Goal: Find specific page/section: Find specific page/section

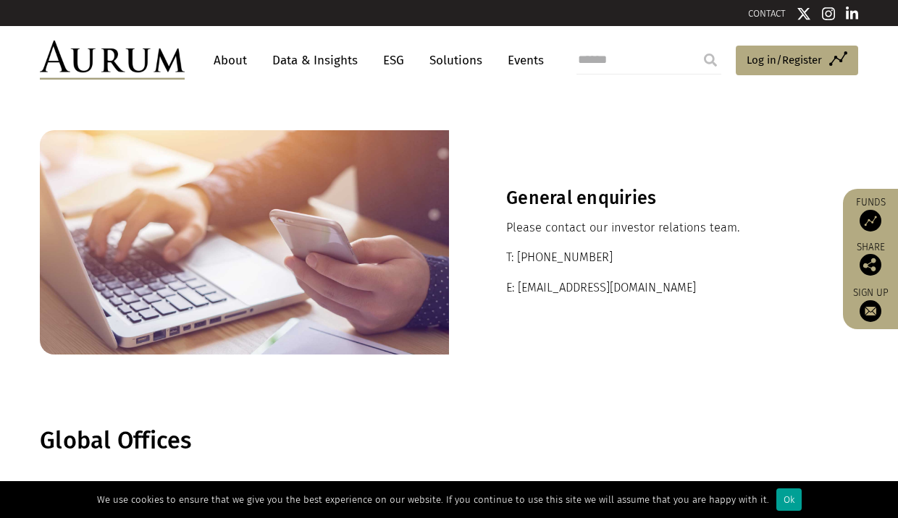
click at [776, 503] on div "Ok" at bounding box center [788, 500] width 25 height 22
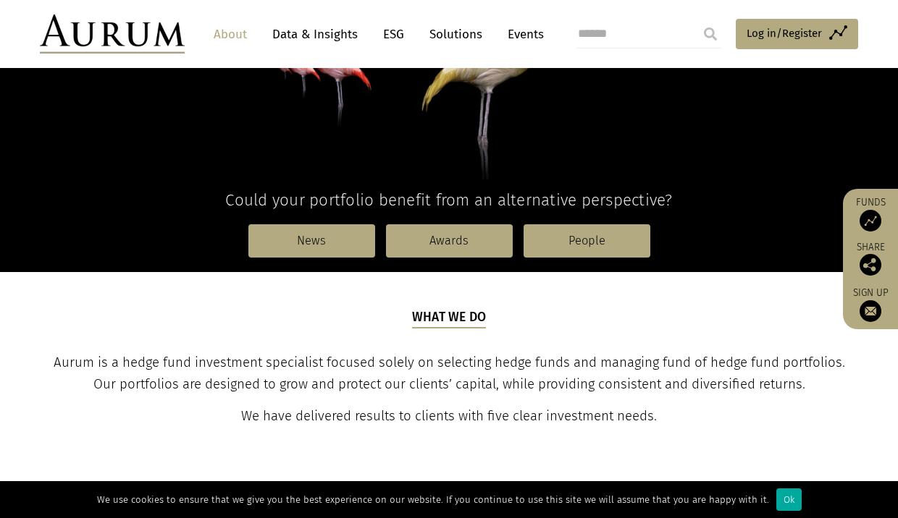
scroll to position [298, 0]
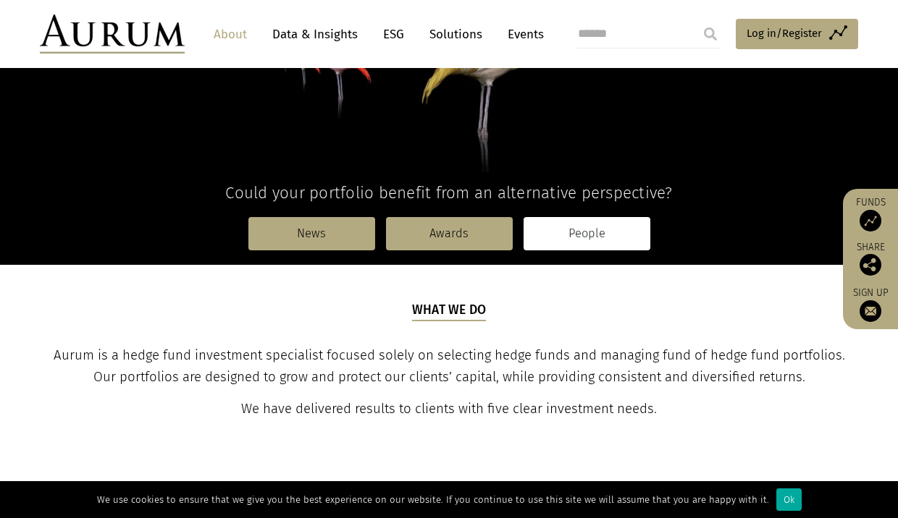
click at [556, 232] on link "People" at bounding box center [587, 233] width 127 height 33
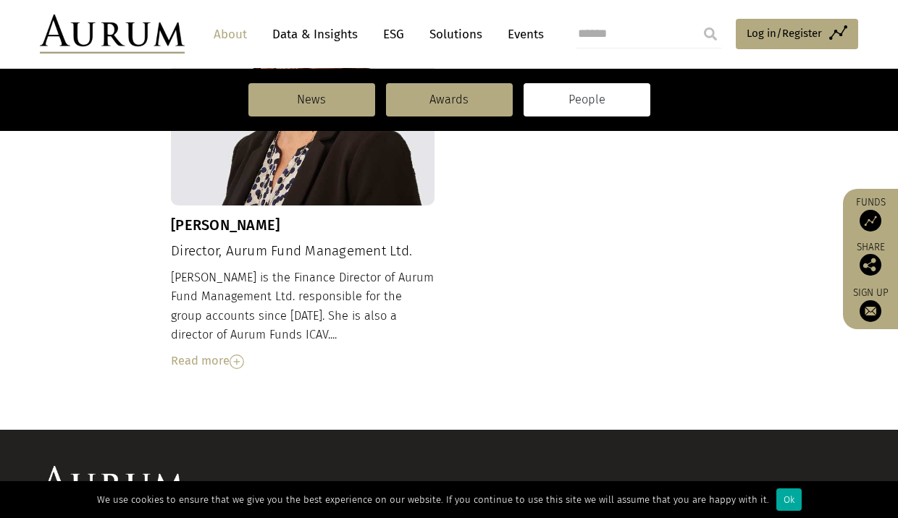
scroll to position [1648, 0]
click at [243, 355] on img at bounding box center [237, 362] width 14 height 14
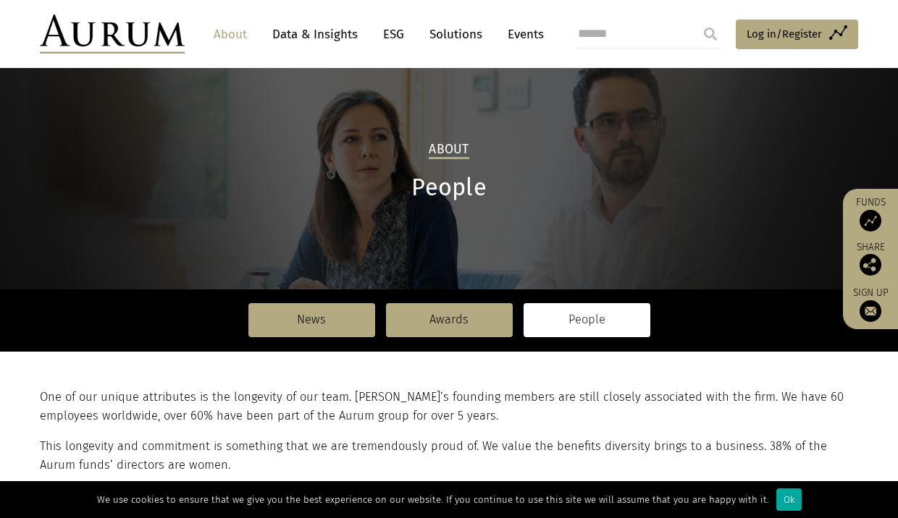
scroll to position [24, 0]
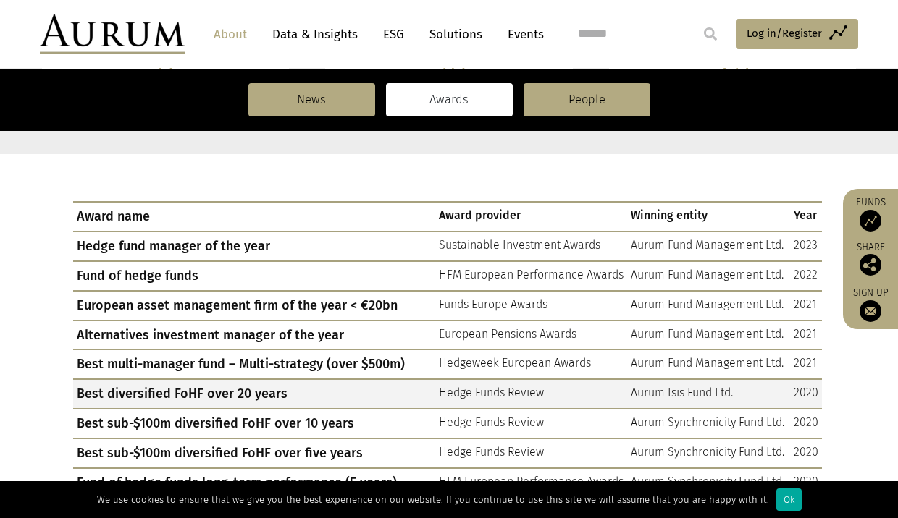
scroll to position [462, 0]
